Goal: Ask a question

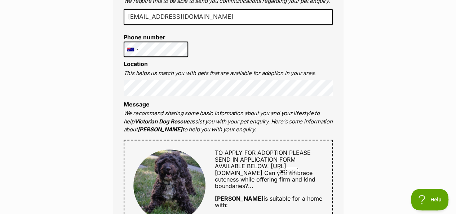
scroll to position [267, 0]
click at [209, 101] on li "Message We recommend sharing some basic information about you and your lifestyl…" at bounding box center [228, 117] width 209 height 33
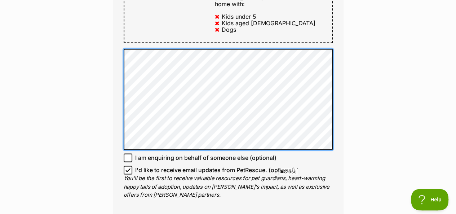
scroll to position [504, 0]
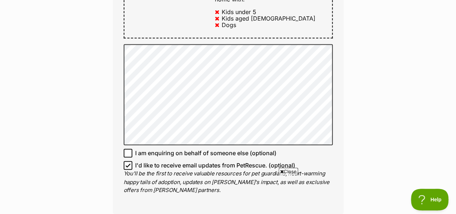
click at [129, 150] on icon at bounding box center [128, 152] width 5 height 5
click at [129, 149] on input "I am enquiring on behalf of someone else (optional)" at bounding box center [128, 153] width 9 height 9
checkbox input "true"
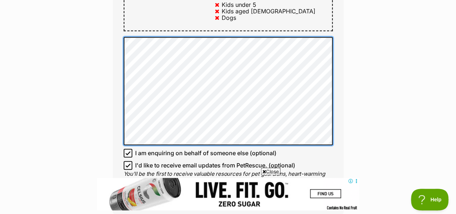
scroll to position [501, 0]
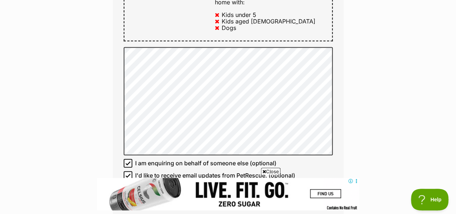
click at [357, 181] on icon at bounding box center [355, 180] width 5 height 5
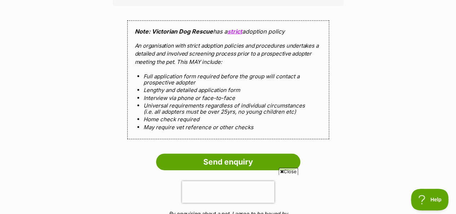
scroll to position [766, 0]
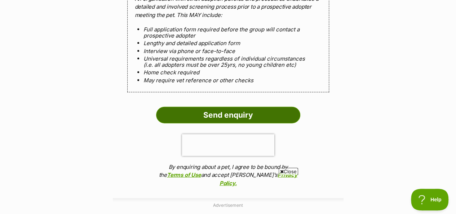
click at [229, 107] on input "Send enquiry" at bounding box center [228, 115] width 144 height 17
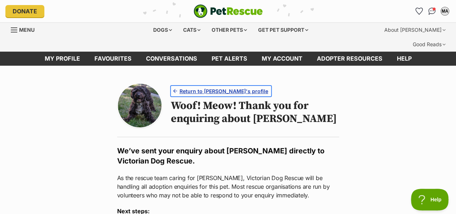
click at [196, 87] on span "Return to [PERSON_NAME]'s profile" at bounding box center [224, 91] width 89 height 8
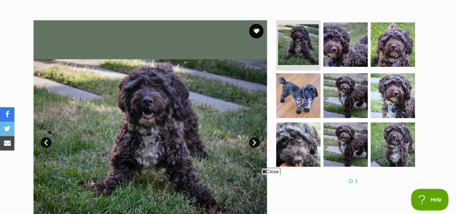
click at [356, 181] on circle at bounding box center [356, 180] width 1 height 1
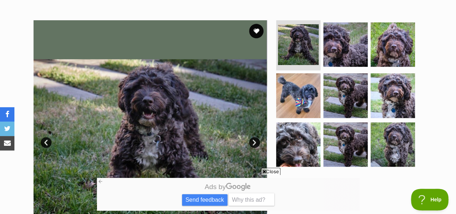
click at [263, 172] on icon at bounding box center [265, 171] width 4 height 5
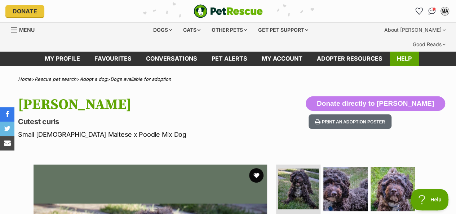
click at [405, 52] on link "Help" at bounding box center [404, 59] width 29 height 14
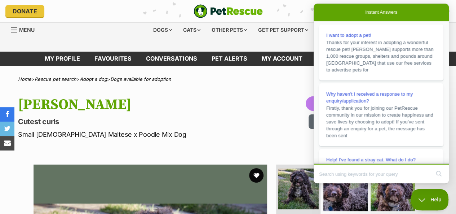
click at [345, 174] on input "Search Doc articles" at bounding box center [374, 173] width 111 height 15
type input "what happens if i am successful in adopting a dog?"
click button "search" at bounding box center [439, 174] width 12 height 12
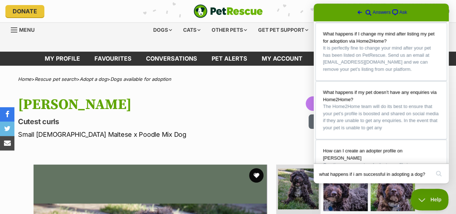
scroll to position [163, 0]
click at [430, 175] on div "what happens if i am successful in adopting a dog? search" at bounding box center [381, 174] width 132 height 17
click at [429, 175] on input "what happens if i am successful in adopting a dog?" at bounding box center [374, 173] width 111 height 15
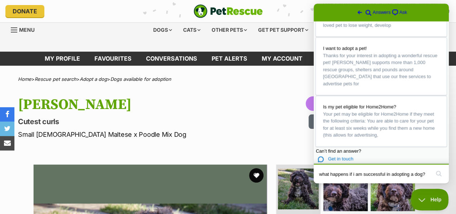
scroll to position [540, 0]
click at [438, 175] on button "search" at bounding box center [439, 174] width 12 height 12
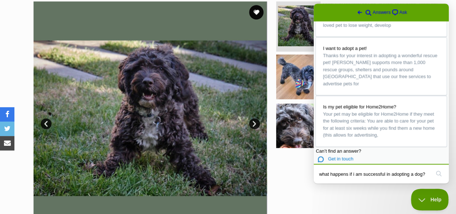
drag, startPoint x: 428, startPoint y: 175, endPoint x: 311, endPoint y: 174, distance: 116.9
click at [314, 174] on html "Go back search-medium Answers chat-square Ask I've found a pet I want to adopt …" at bounding box center [381, 94] width 135 height 180
type input "Do I get to pick up the dog"
click at [433, 168] on button "search" at bounding box center [439, 174] width 12 height 12
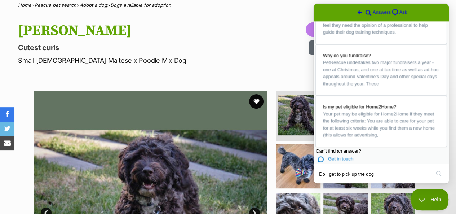
scroll to position [74, 0]
